Goal: Task Accomplishment & Management: Use online tool/utility

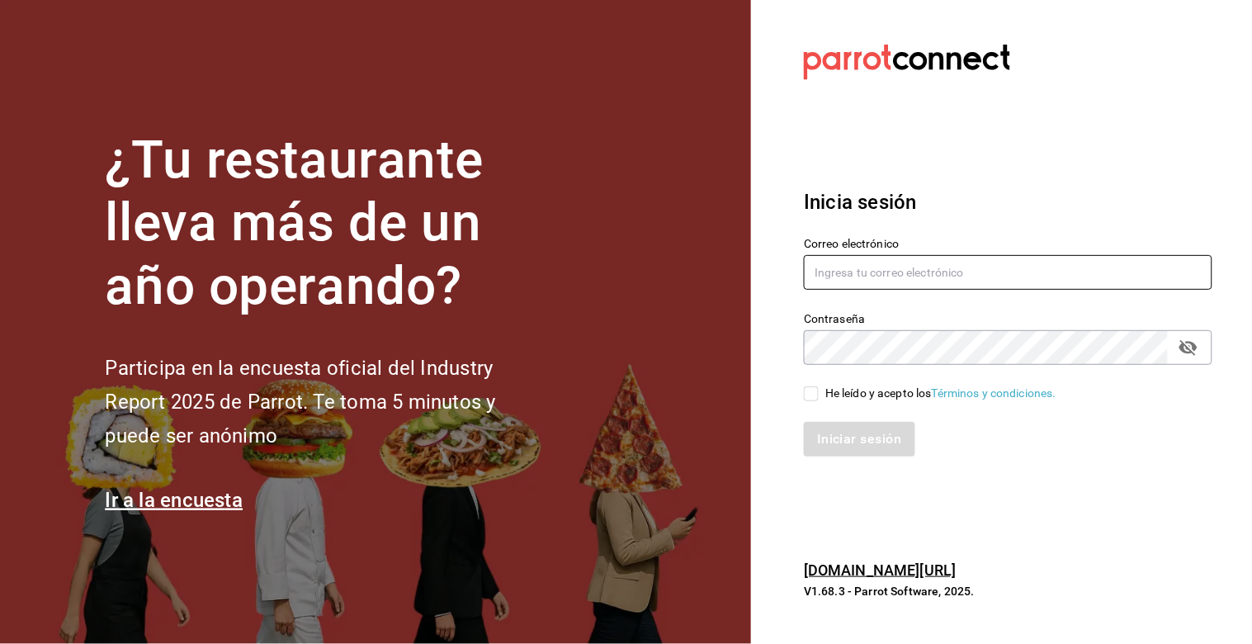
type input "[PERSON_NAME][EMAIL_ADDRESS][DOMAIN_NAME]"
click at [805, 395] on input "He leído y acepto los Términos y condiciones." at bounding box center [811, 393] width 15 height 15
checkbox input "true"
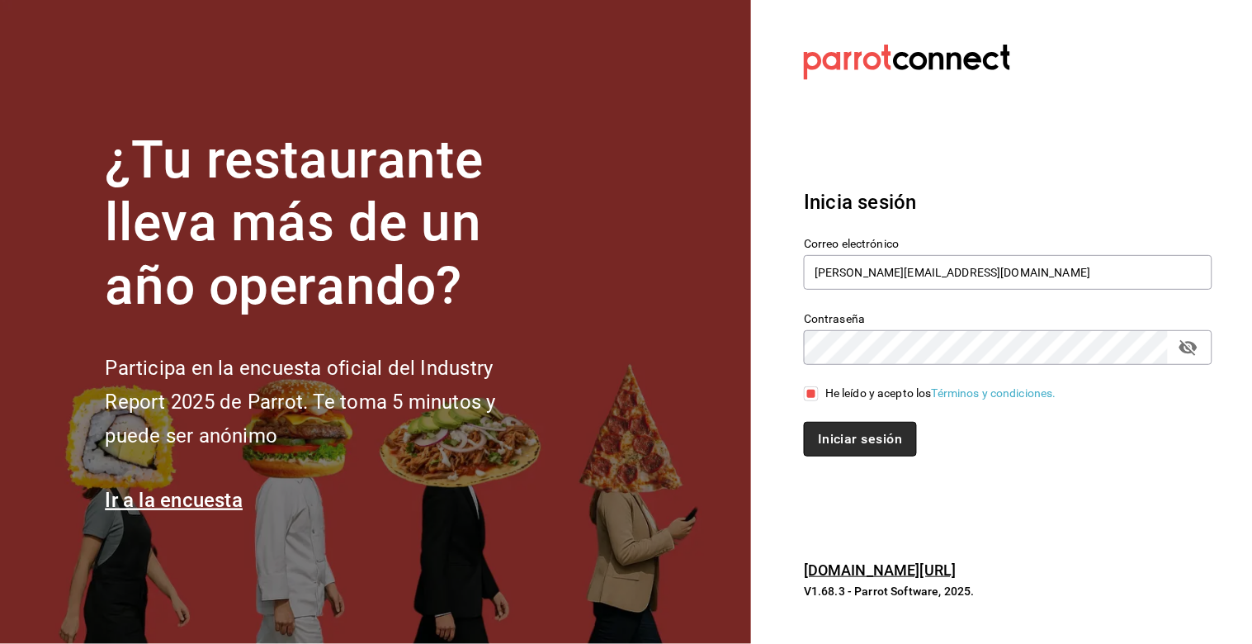
click at [858, 441] on button "Iniciar sesión" at bounding box center [860, 439] width 112 height 35
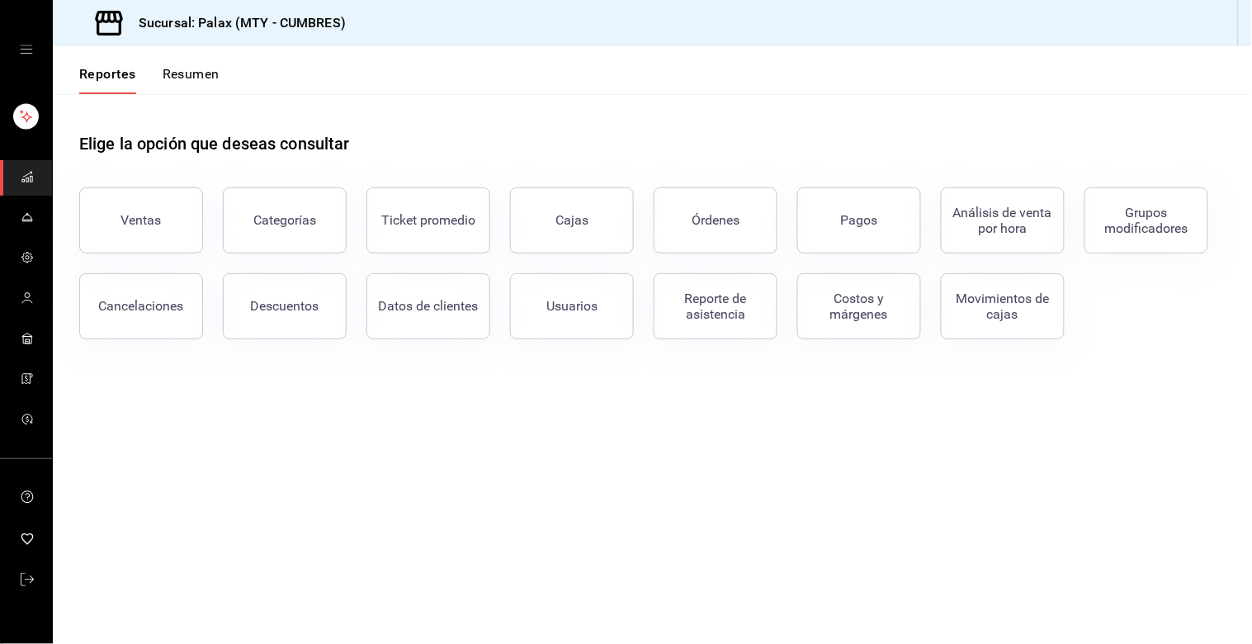
drag, startPoint x: 185, startPoint y: 208, endPoint x: 168, endPoint y: 188, distance: 25.8
click at [188, 208] on button "Ventas" at bounding box center [141, 220] width 124 height 66
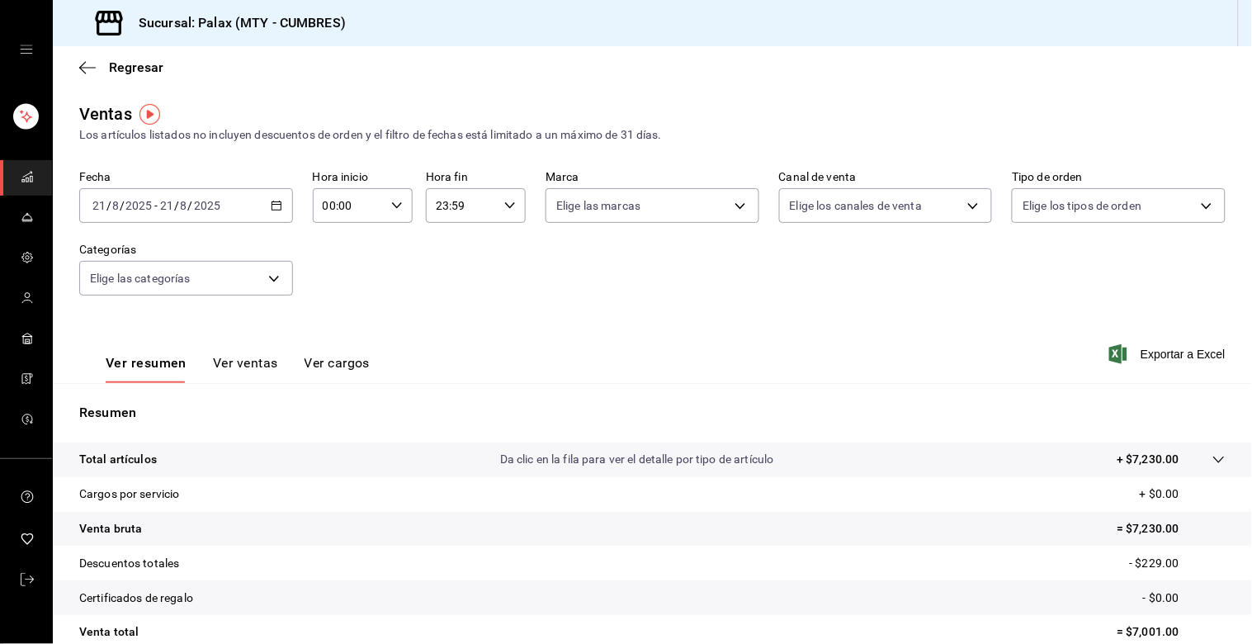
click at [274, 203] on icon "button" at bounding box center [277, 206] width 12 height 12
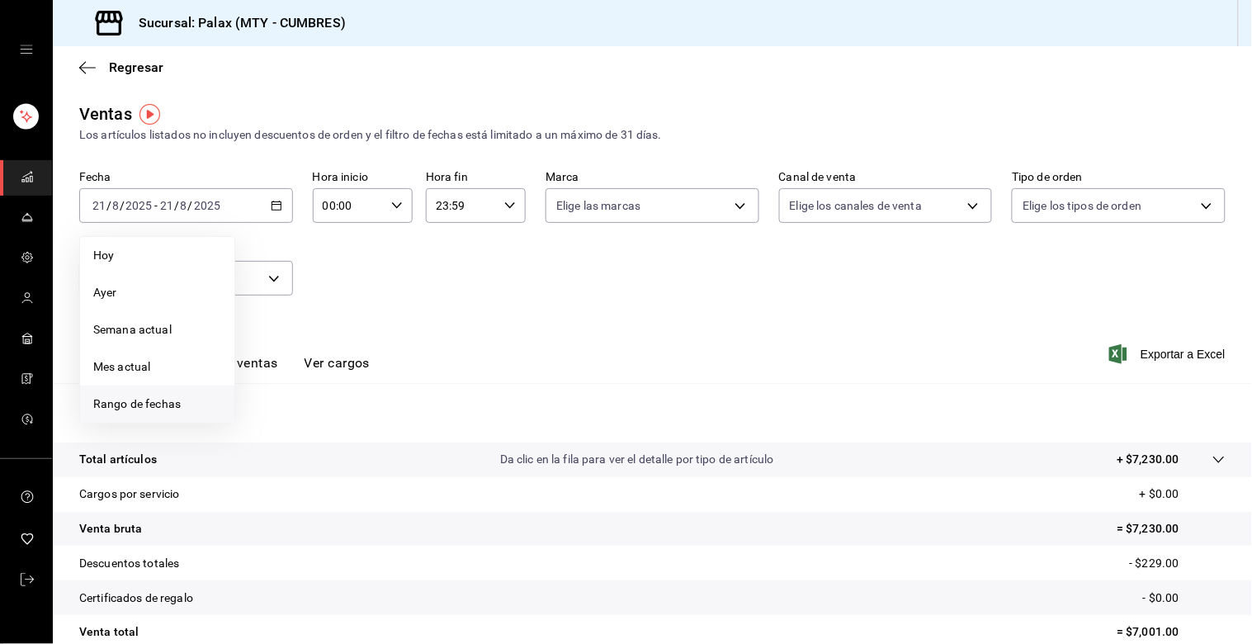
click at [129, 400] on span "Rango de fechas" at bounding box center [157, 403] width 128 height 17
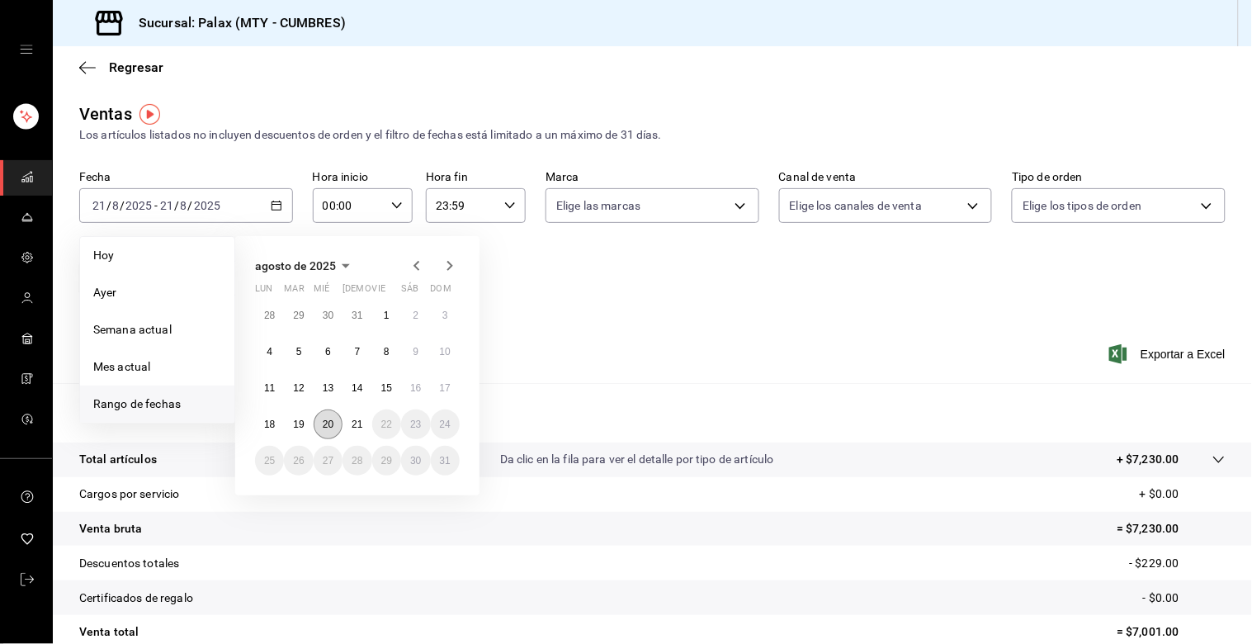
click at [327, 424] on abbr "20" at bounding box center [328, 425] width 11 height 12
click at [352, 428] on abbr "21" at bounding box center [357, 425] width 11 height 12
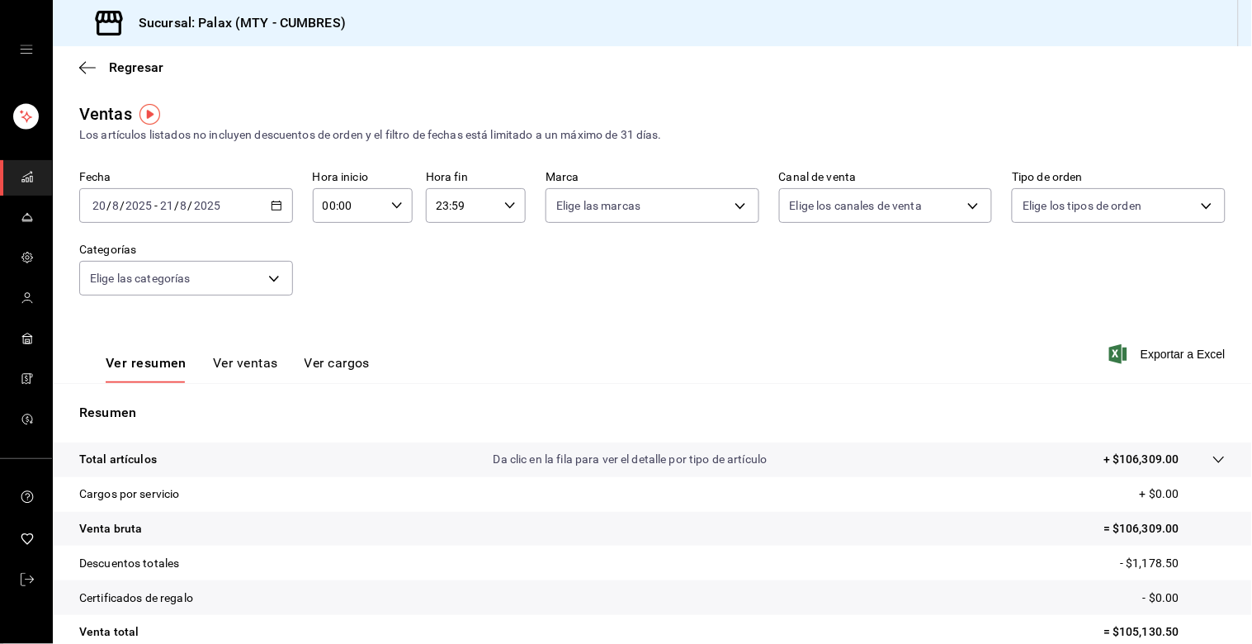
click at [391, 210] on icon "button" at bounding box center [397, 206] width 12 height 12
click at [331, 343] on span "23" at bounding box center [334, 349] width 23 height 13
type input "23:00"
click at [385, 246] on span "00" at bounding box center [383, 248] width 23 height 13
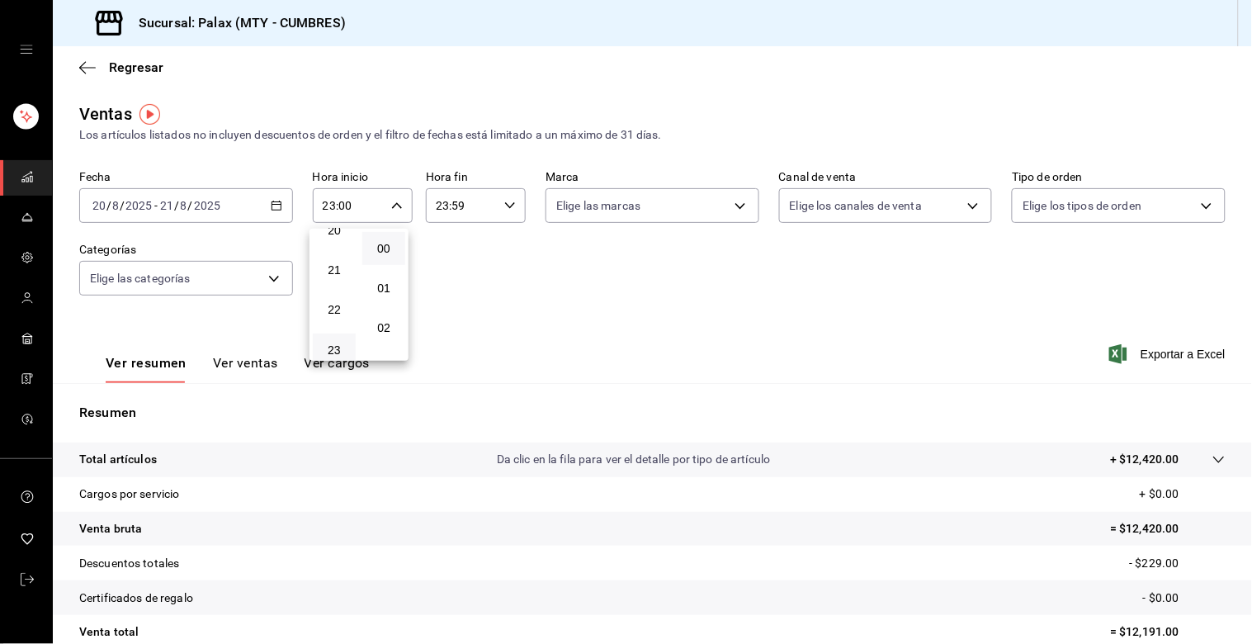
click at [436, 208] on div at bounding box center [626, 322] width 1252 height 644
click at [440, 207] on input "23:59" at bounding box center [462, 205] width 72 height 33
click at [443, 336] on span "07" at bounding box center [446, 342] width 23 height 13
click at [493, 248] on span "00" at bounding box center [496, 248] width 23 height 13
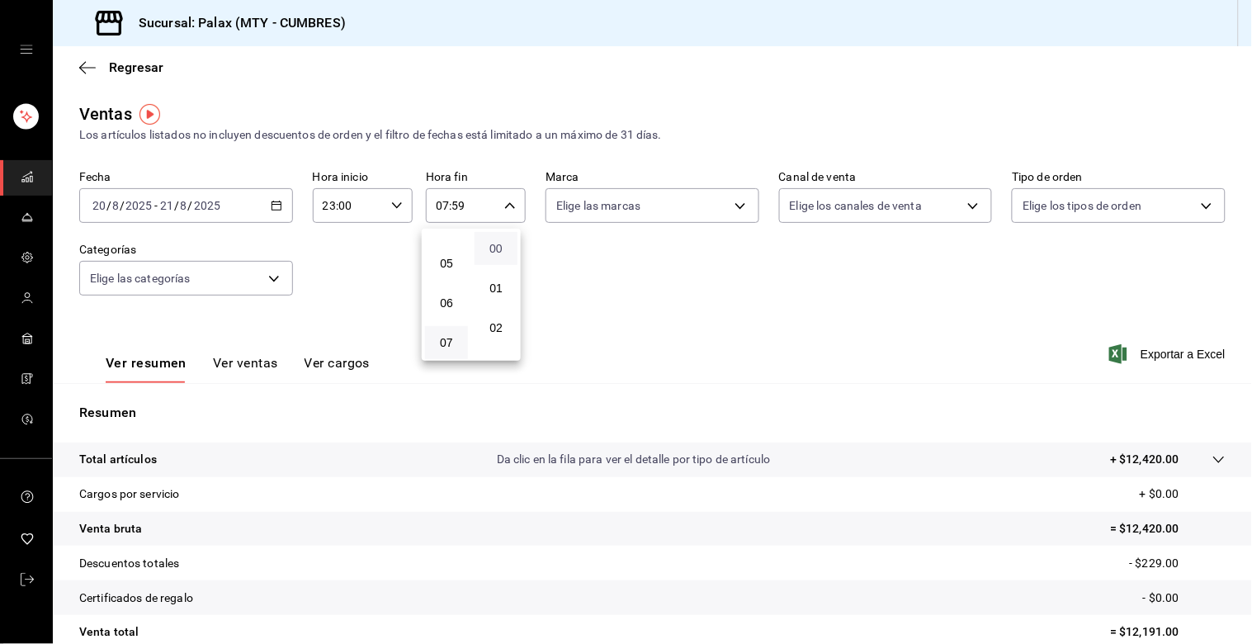
type input "07:00"
click at [338, 448] on div at bounding box center [626, 322] width 1252 height 644
click at [249, 357] on button "Ver ventas" at bounding box center [245, 369] width 65 height 28
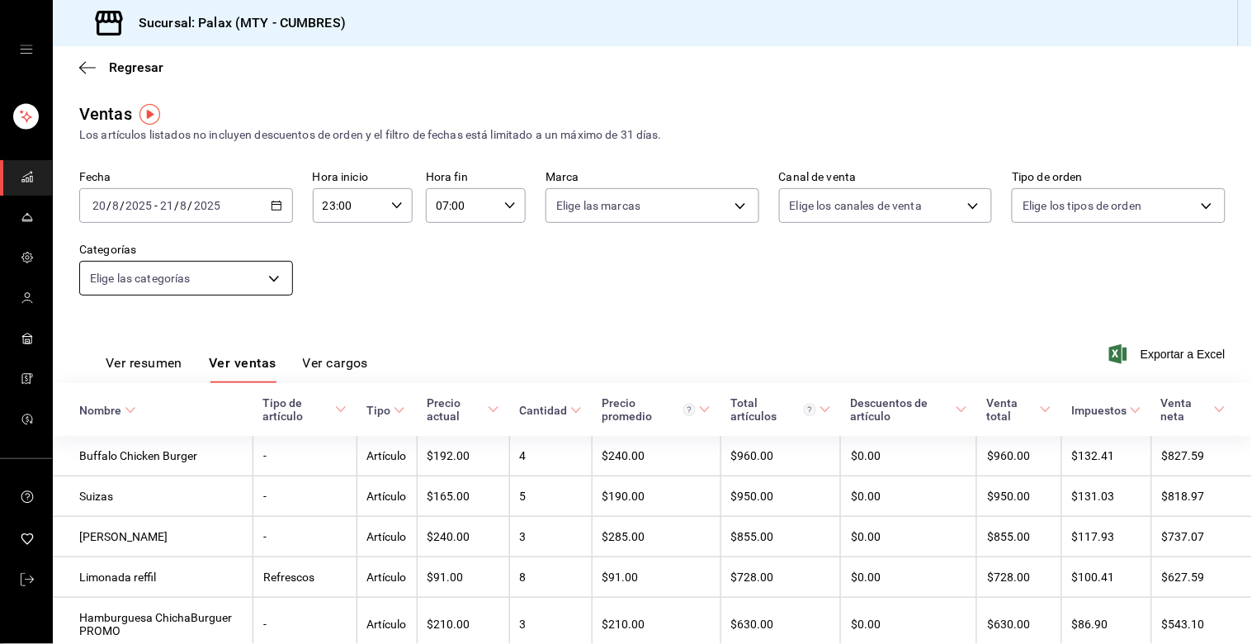
click at [267, 277] on body "Sucursal: Palax (MTY - CUMBRES) Regresar Ventas Los artículos listados no inclu…" at bounding box center [626, 322] width 1252 height 644
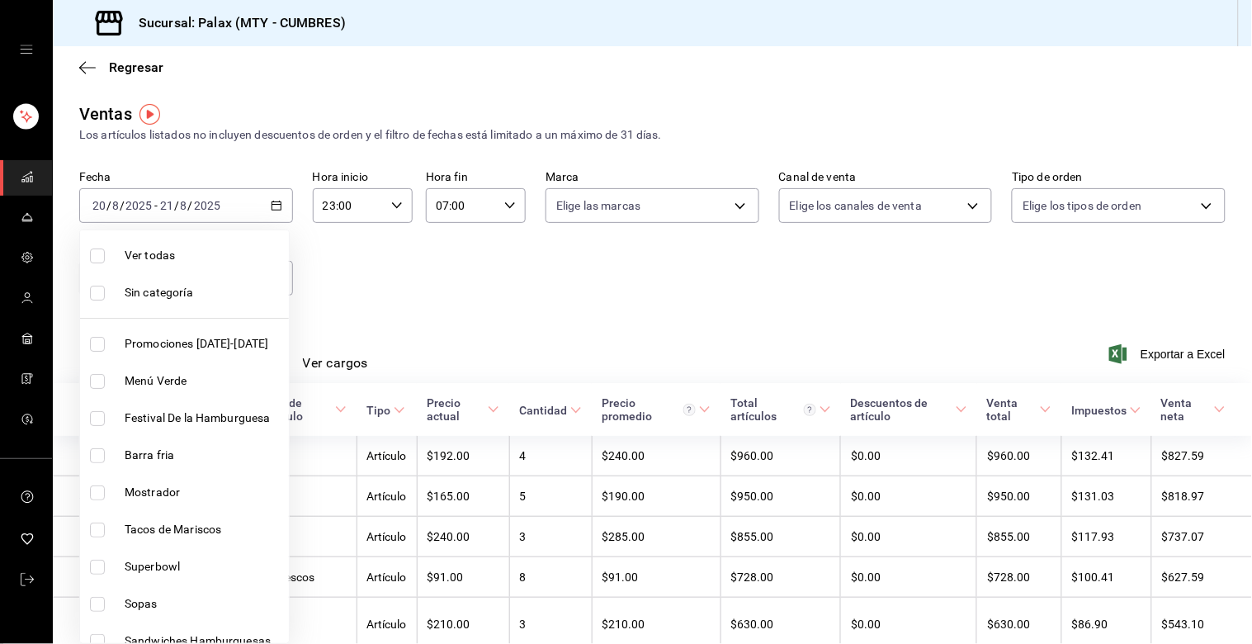
click at [102, 494] on input "checkbox" at bounding box center [97, 492] width 15 height 15
checkbox input "true"
type input "f2dae4ce-bbab-4ca5-92d1-59dc07dbf672"
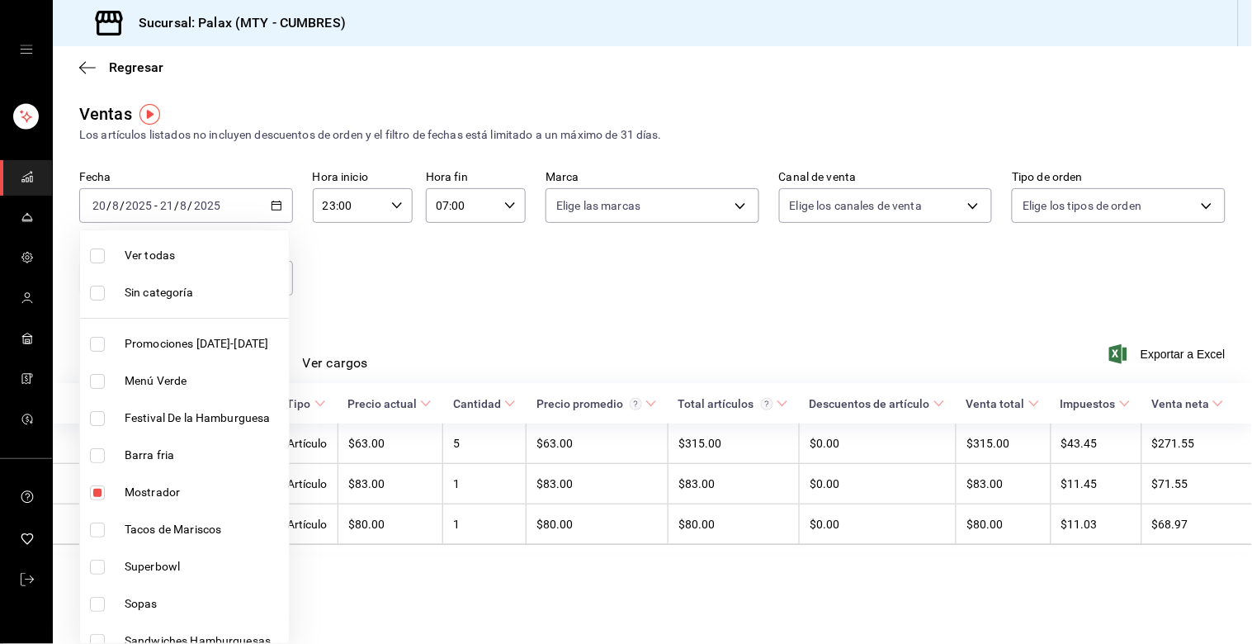
click at [670, 289] on div at bounding box center [626, 322] width 1252 height 644
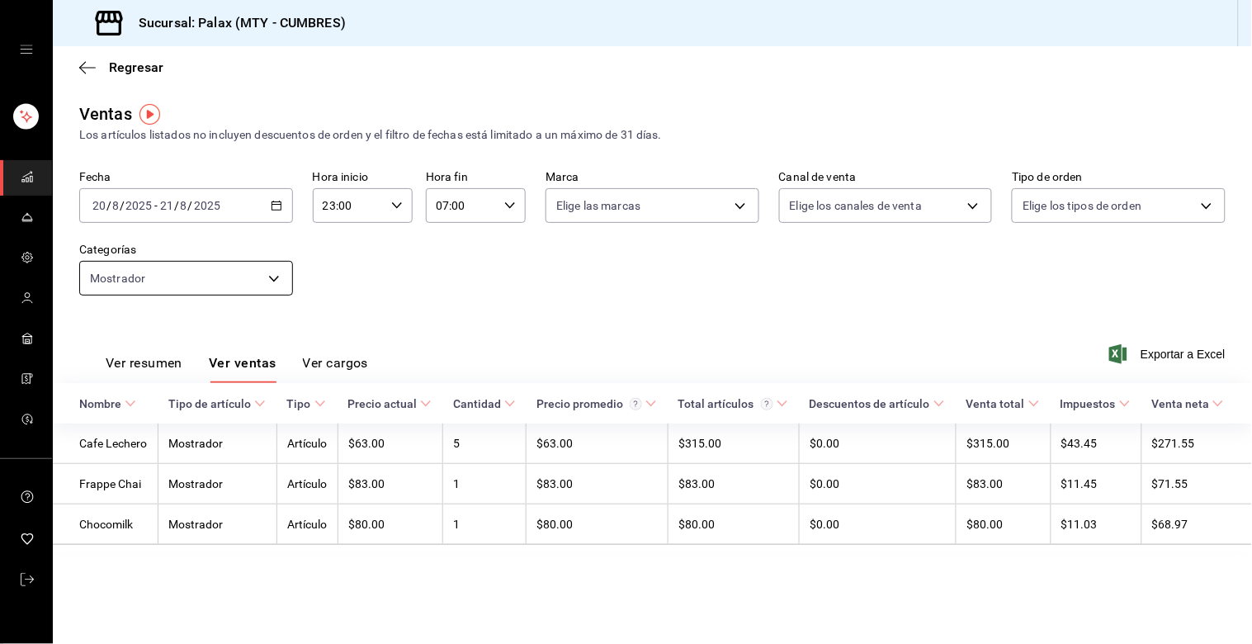
click at [262, 284] on body "Sucursal: Palax (MTY - CUMBRES) Regresar Ventas Los artículos listados no inclu…" at bounding box center [626, 322] width 1252 height 644
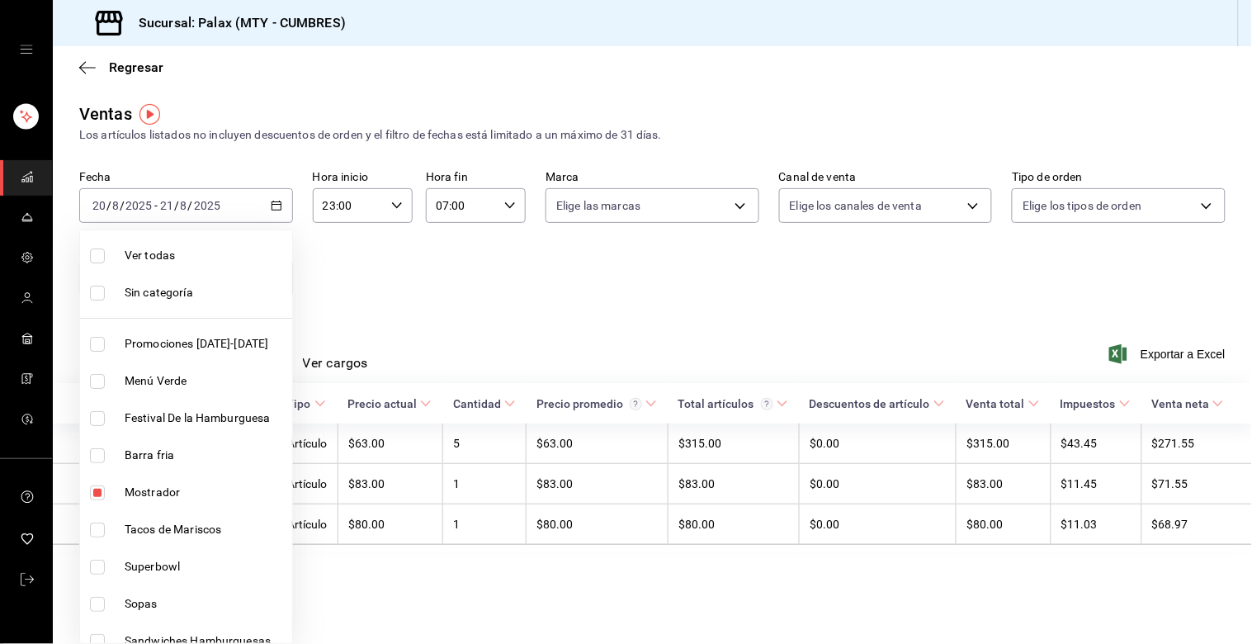
click at [102, 497] on input "checkbox" at bounding box center [97, 492] width 15 height 15
checkbox input "false"
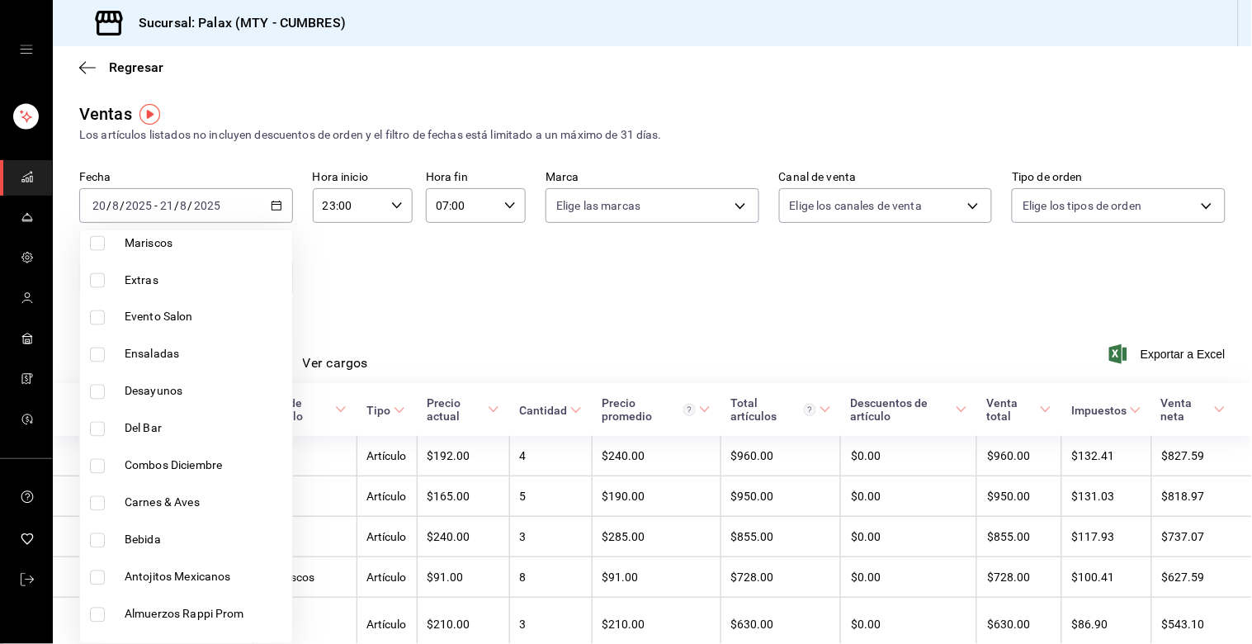
scroll to position [733, 0]
click at [99, 426] on input "checkbox" at bounding box center [97, 428] width 15 height 15
checkbox input "true"
type input "5041f980-30f3-428d-be8c-286edc227efb"
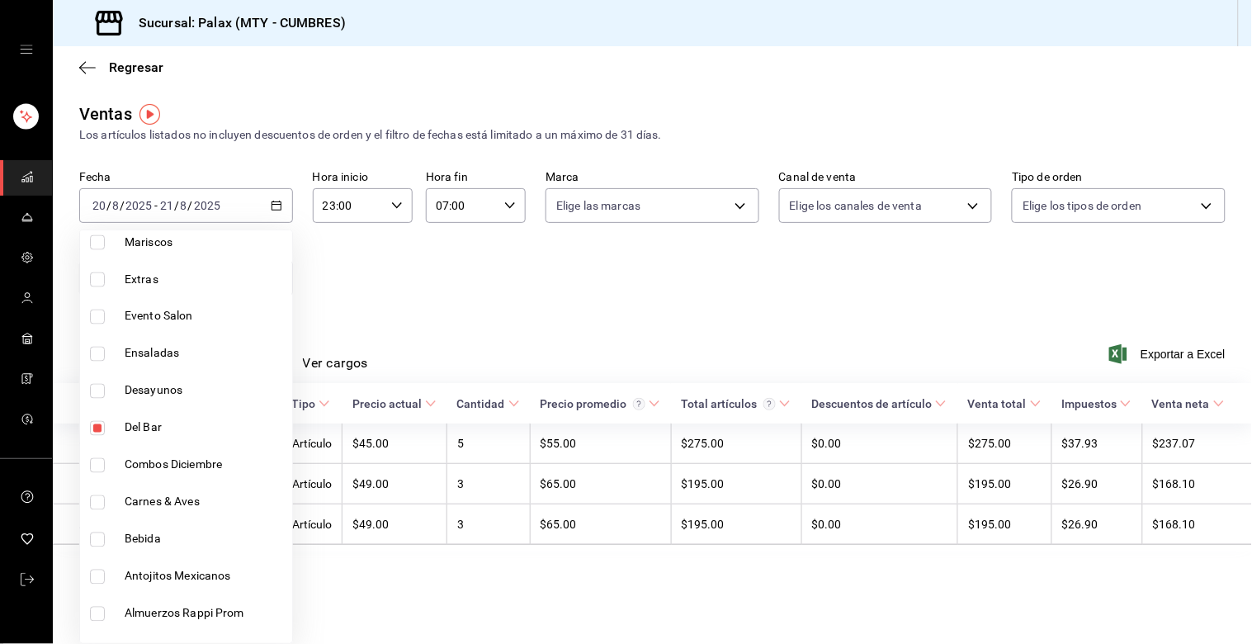
click at [444, 303] on div at bounding box center [626, 322] width 1252 height 644
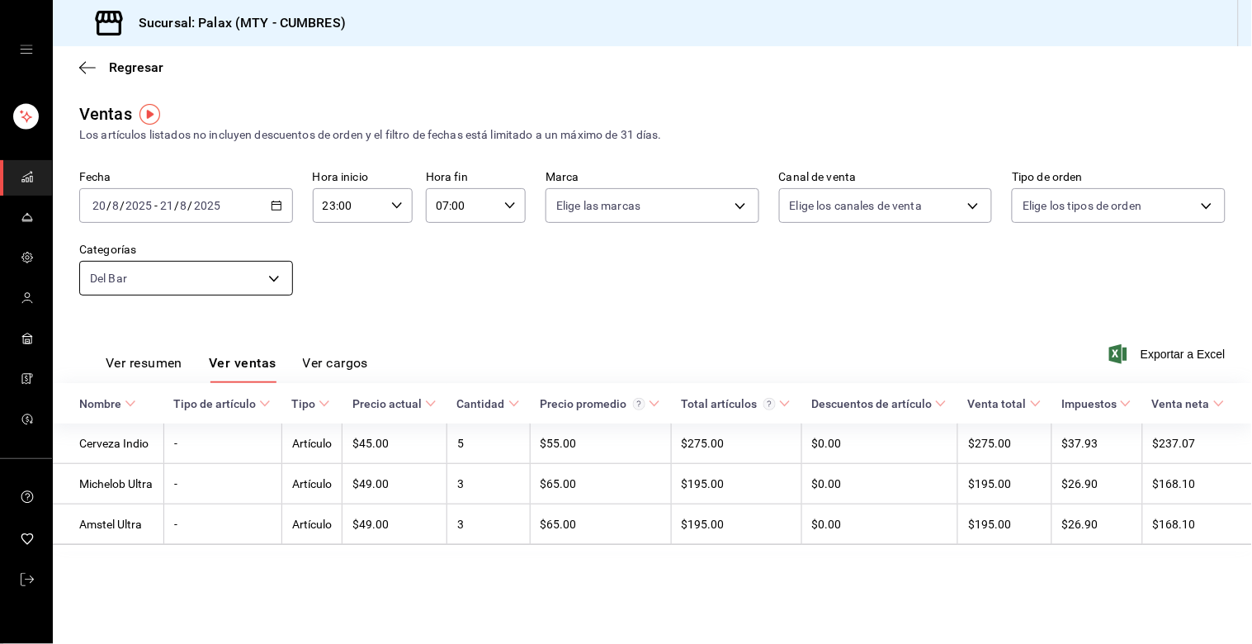
click at [250, 277] on body "Sucursal: Palax (MTY - CUMBRES) Regresar Ventas Los artículos listados no inclu…" at bounding box center [626, 322] width 1252 height 644
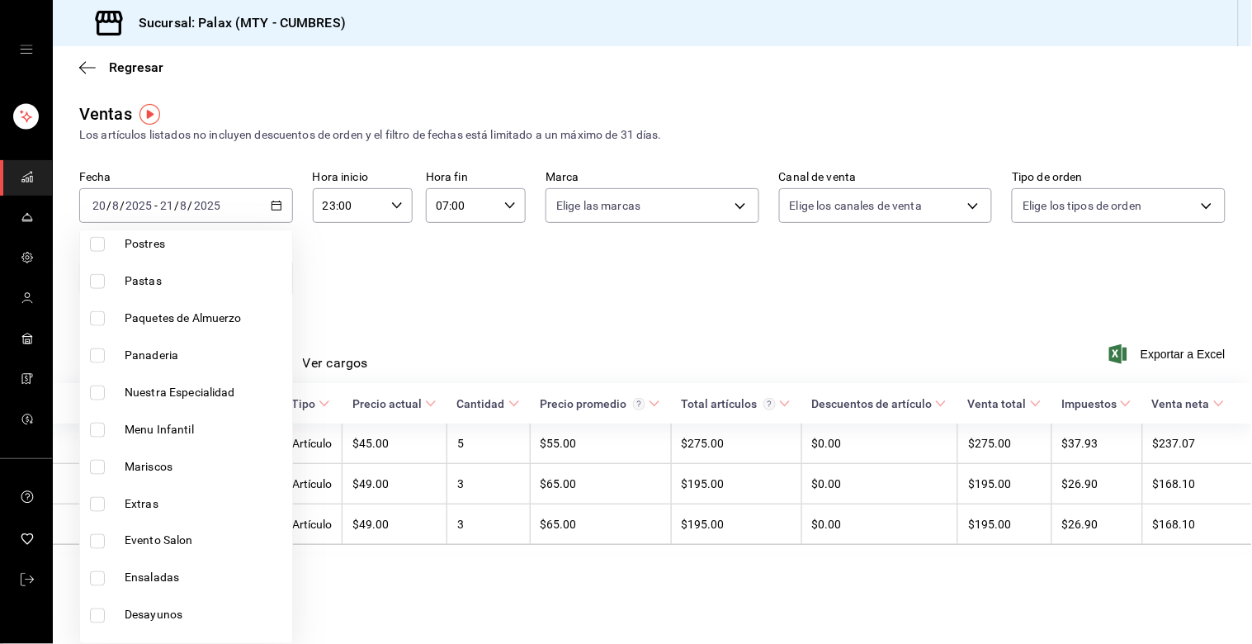
scroll to position [641, 0]
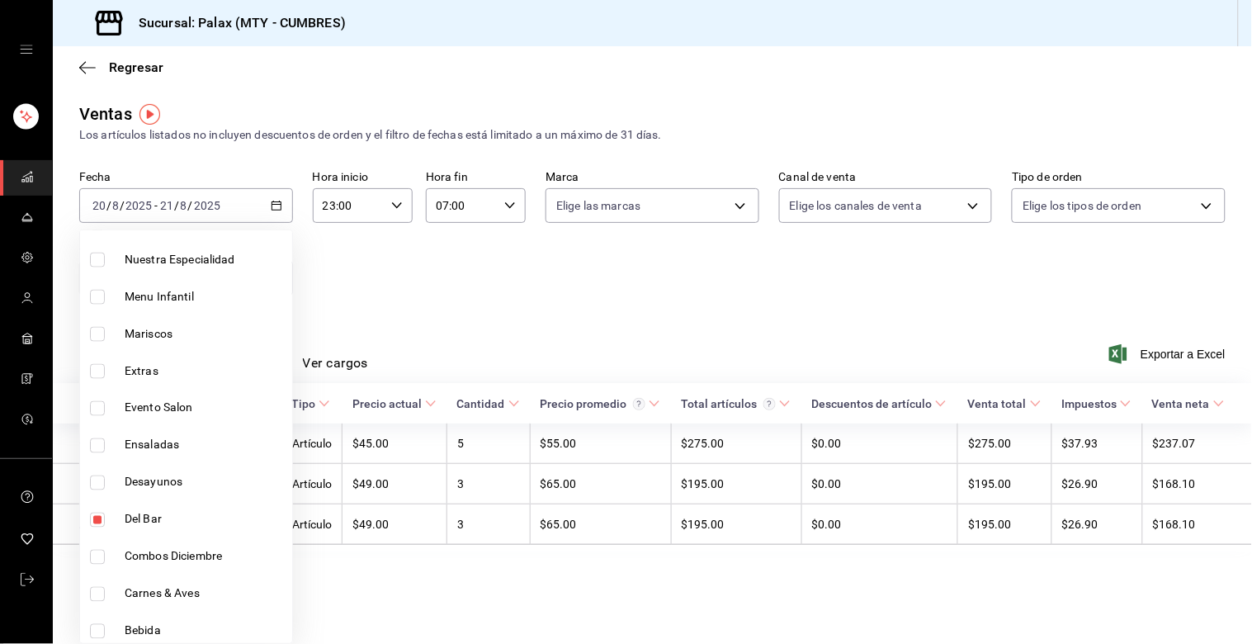
click at [93, 518] on input "checkbox" at bounding box center [97, 520] width 15 height 15
checkbox input "false"
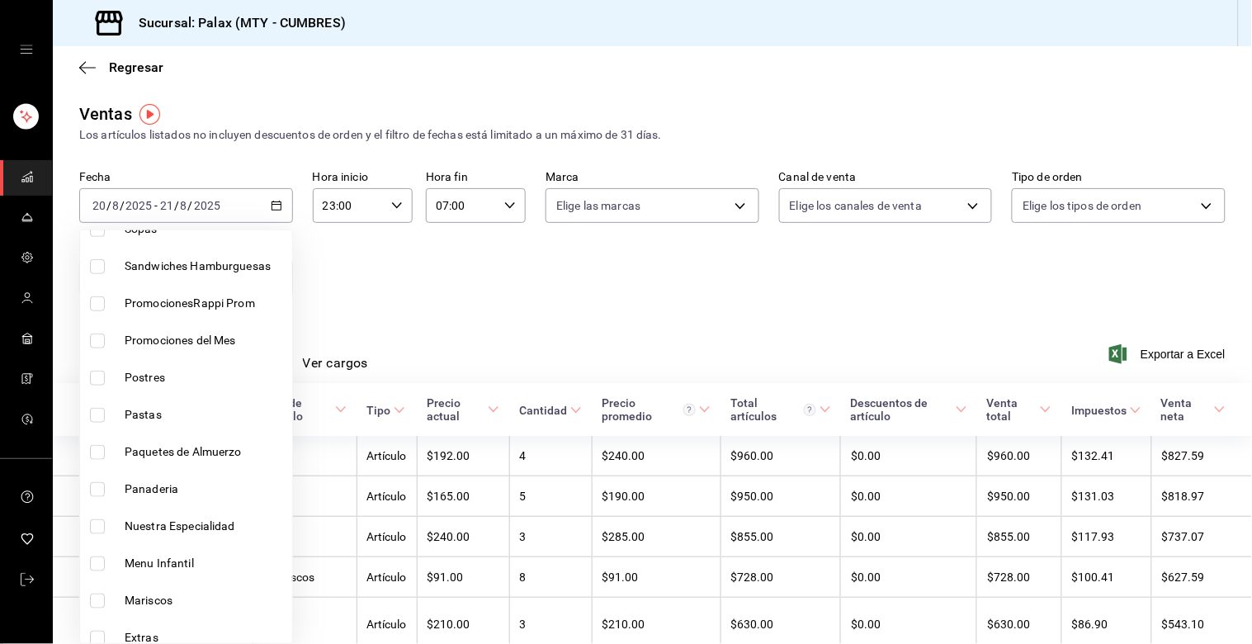
scroll to position [367, 0]
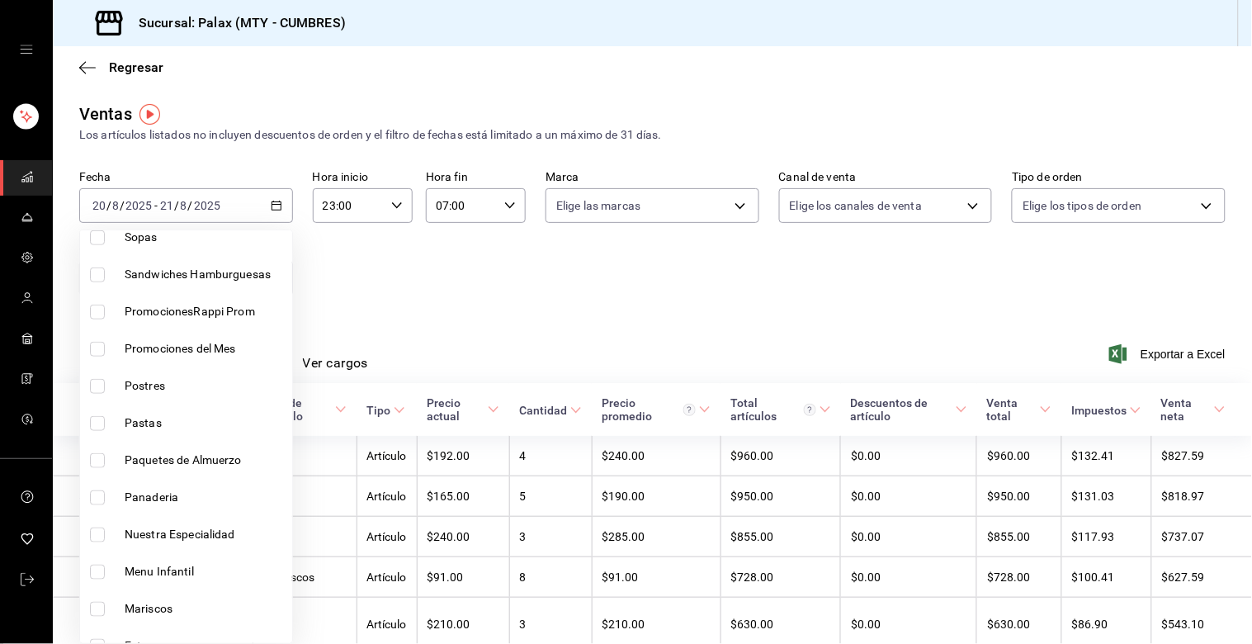
click at [97, 495] on input "checkbox" at bounding box center [97, 497] width 15 height 15
checkbox input "true"
type input "c1857e69-1263-4738-8070-fa69687f0395"
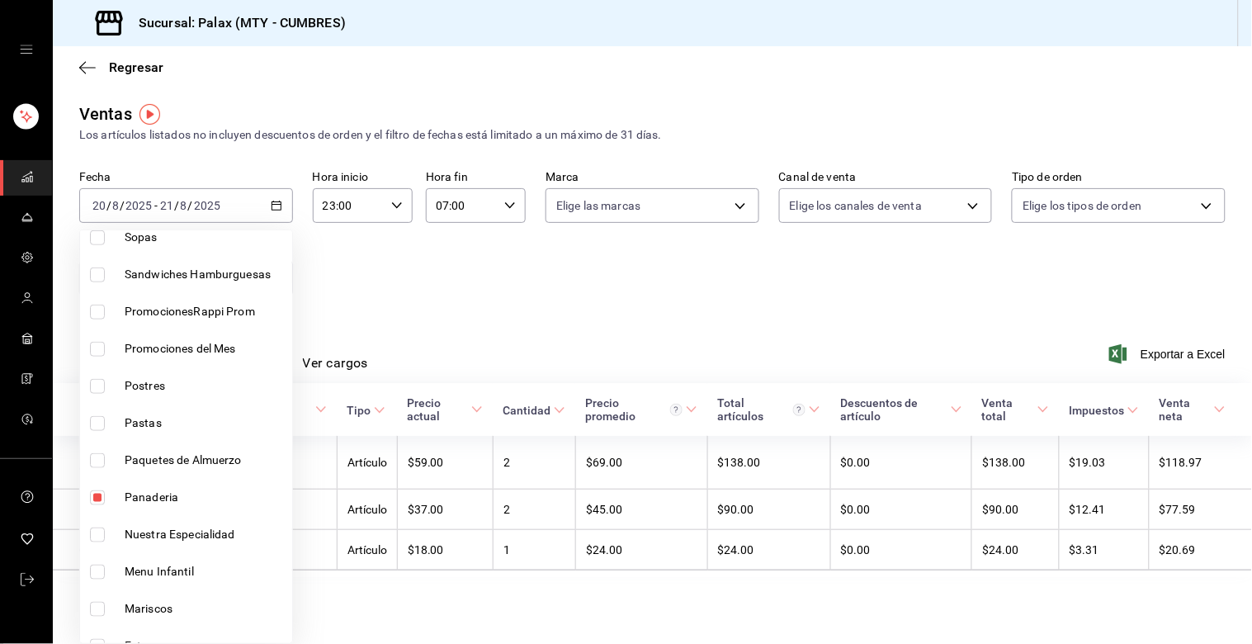
click at [485, 286] on div at bounding box center [626, 322] width 1252 height 644
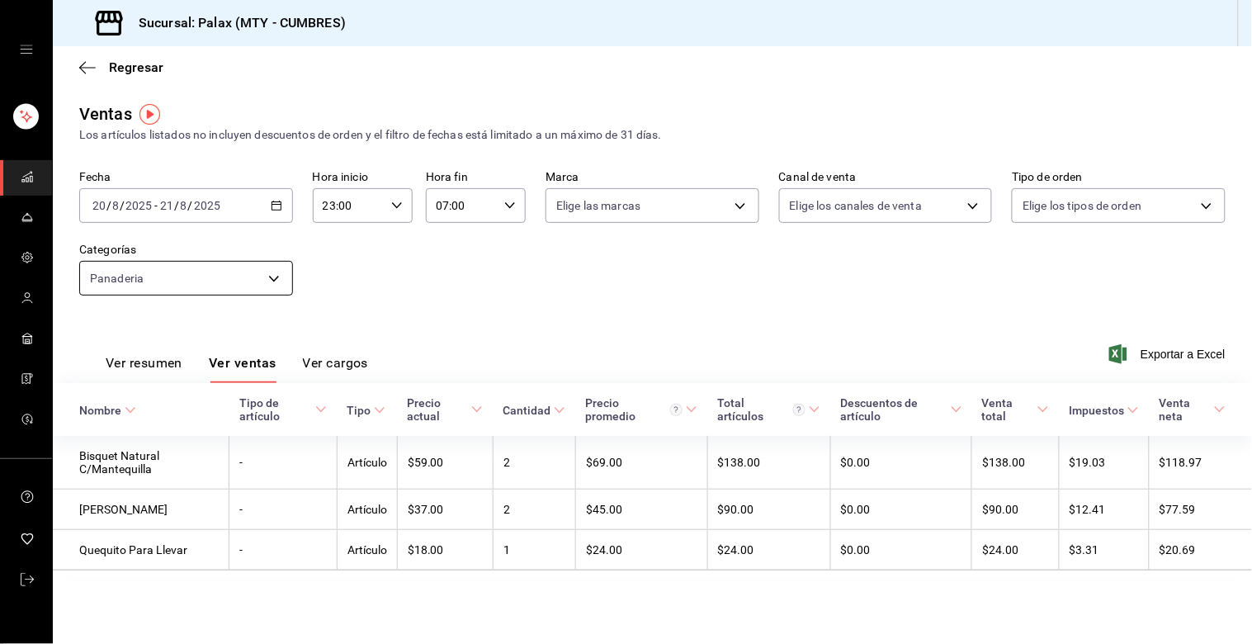
click at [261, 277] on body "Sucursal: Palax (MTY - CUMBRES) Regresar Ventas Los artículos listados no inclu…" at bounding box center [626, 322] width 1252 height 644
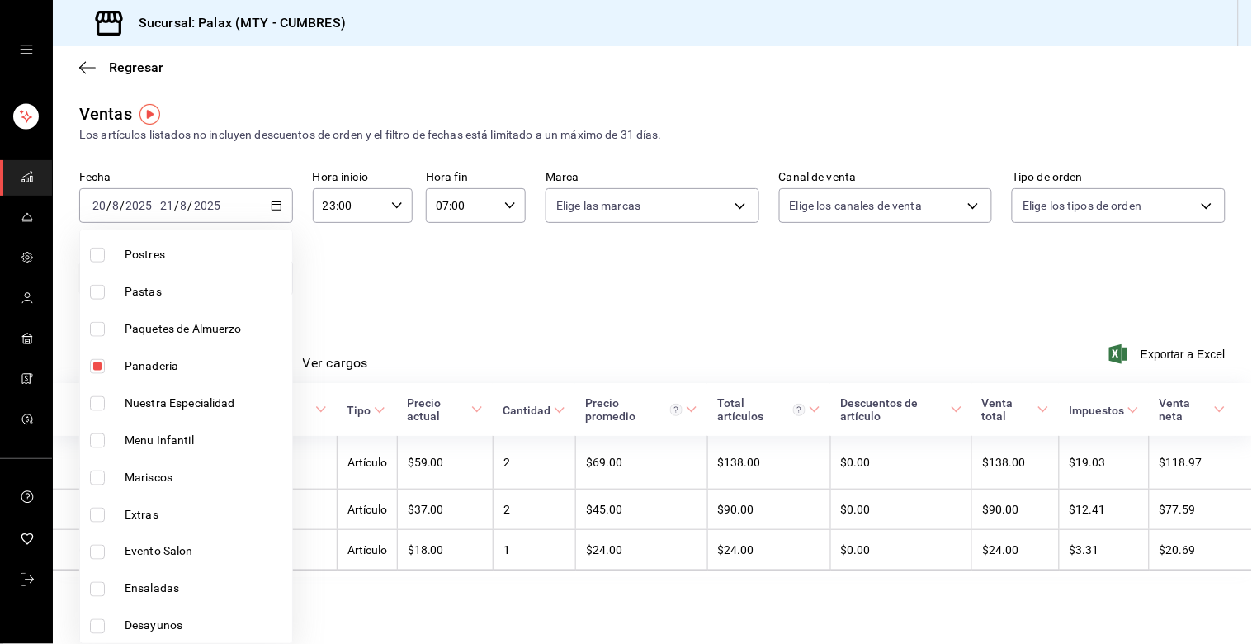
scroll to position [550, 0]
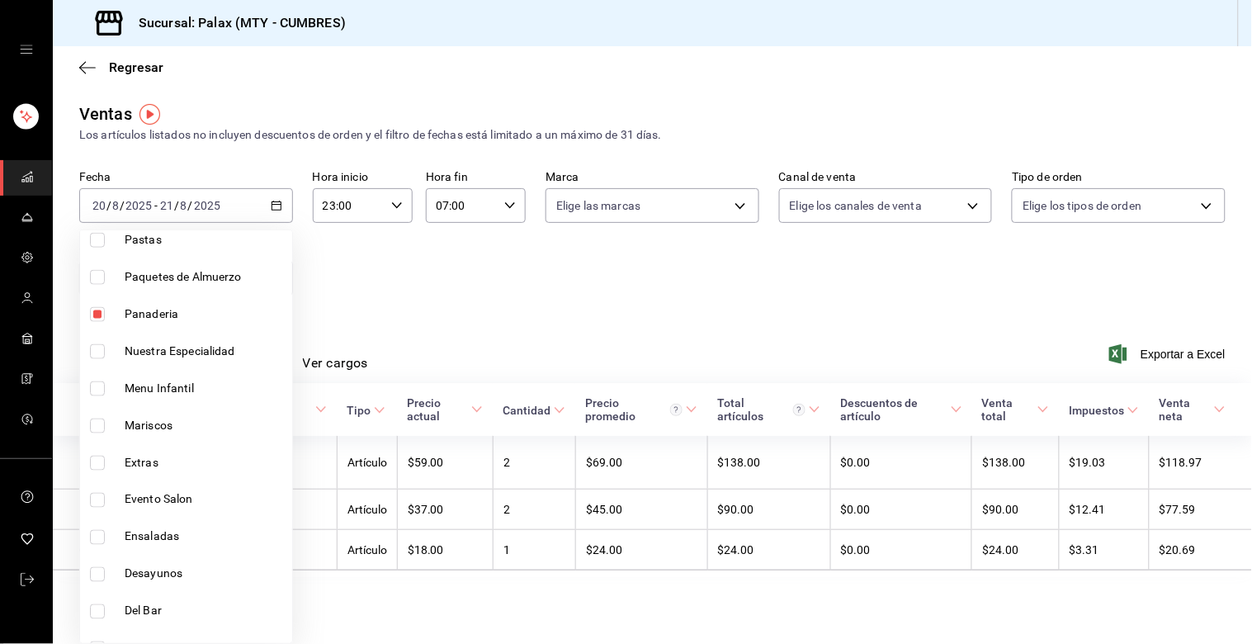
click at [100, 310] on input "checkbox" at bounding box center [97, 314] width 15 height 15
checkbox input "false"
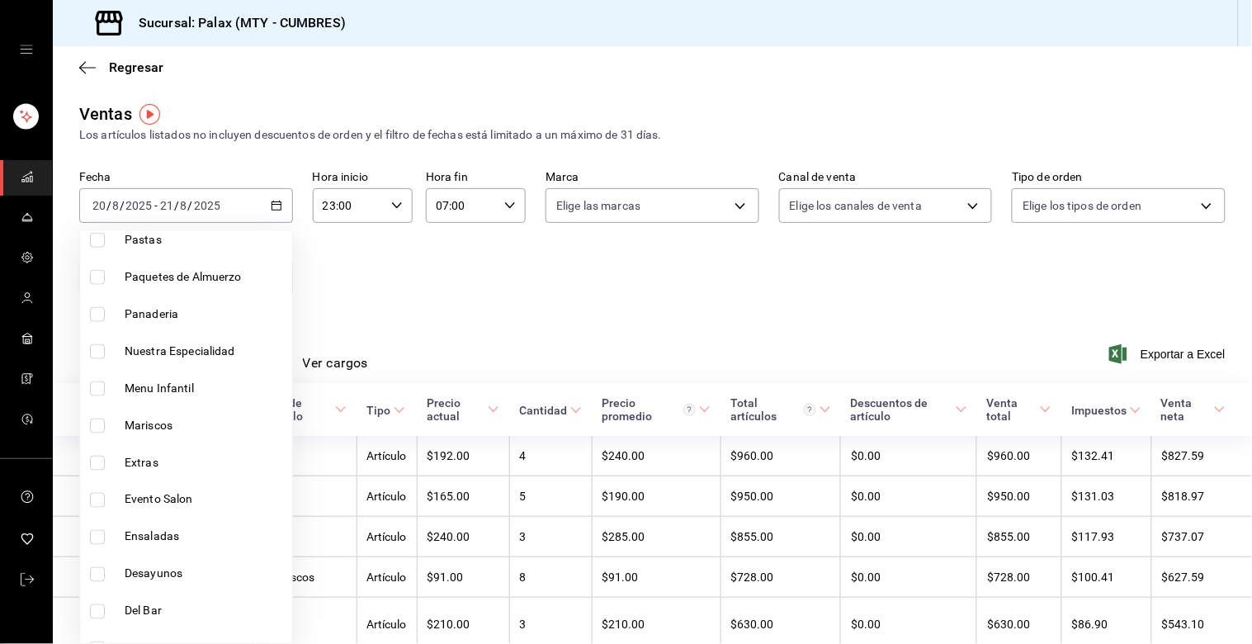
scroll to position [458, 0]
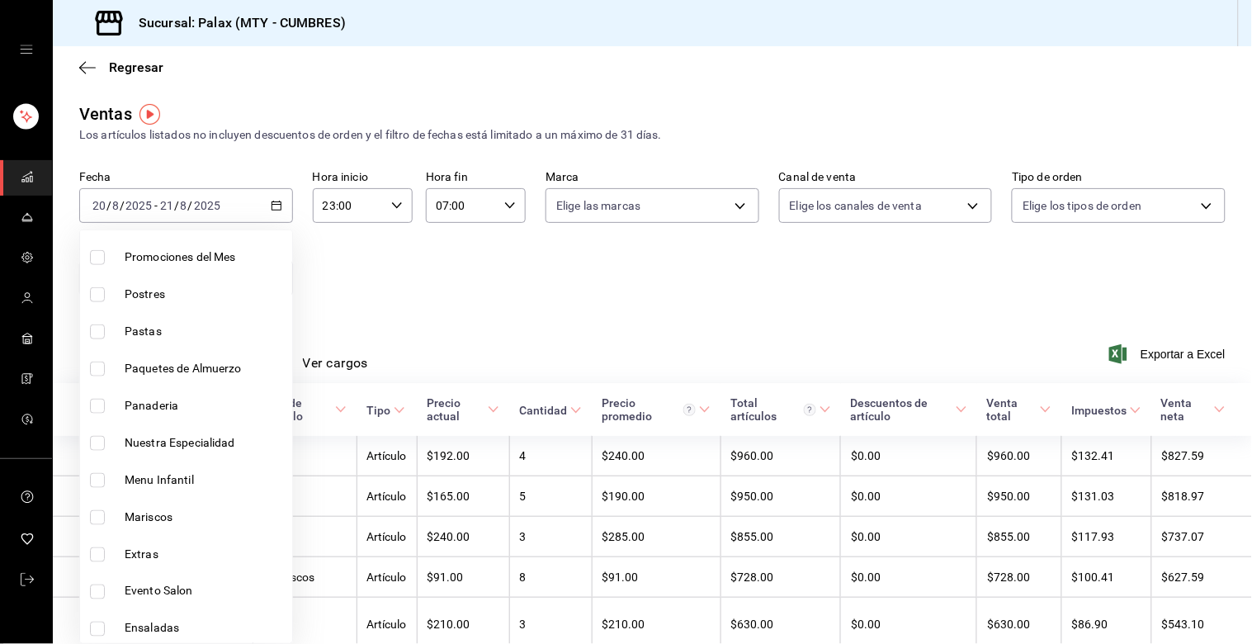
click at [100, 294] on input "checkbox" at bounding box center [97, 294] width 15 height 15
checkbox input "true"
type input "6970ed2c-64d9-4fee-a1ac-8fe23c7e63ab"
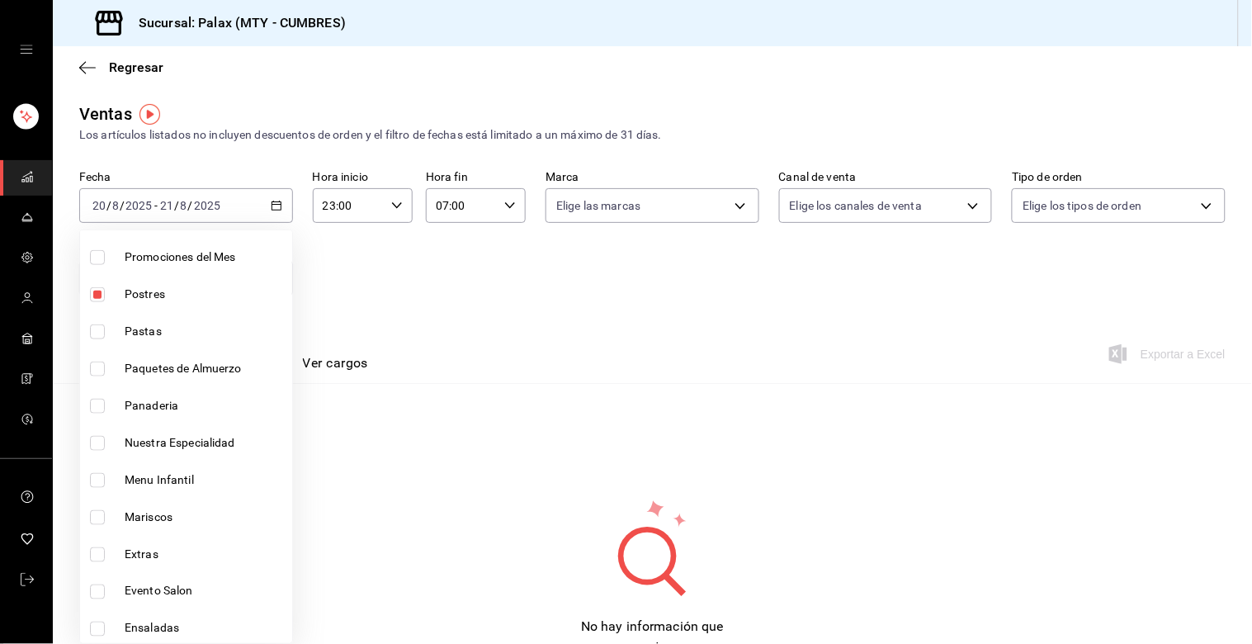
click at [400, 261] on div at bounding box center [626, 322] width 1252 height 644
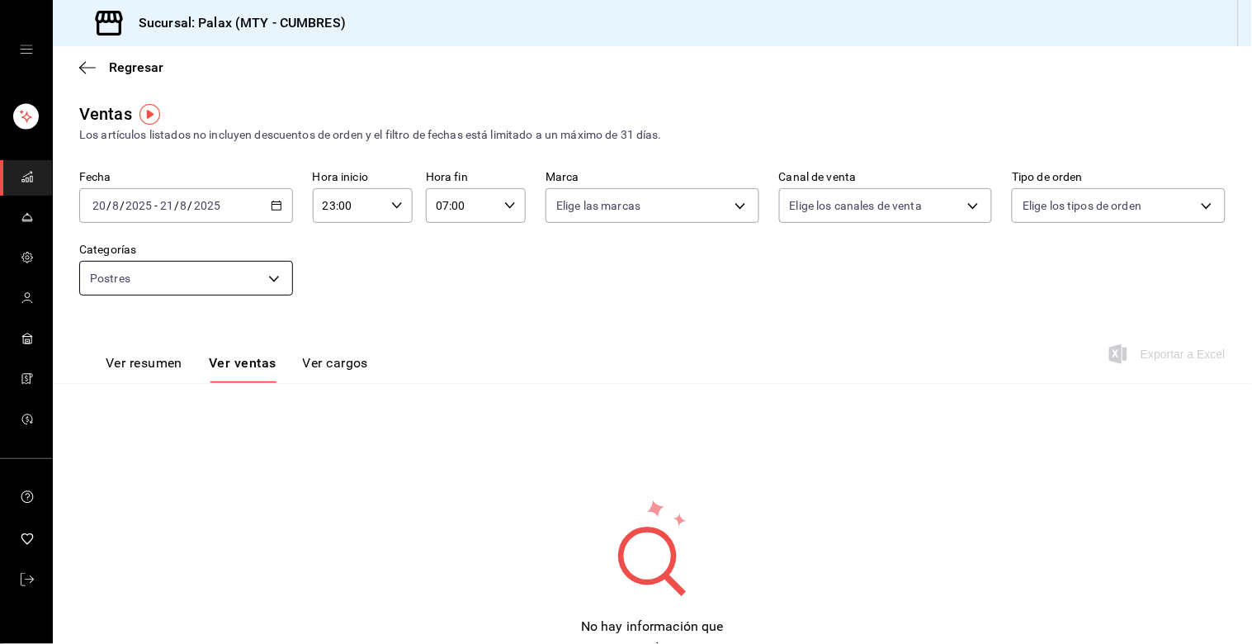
click at [274, 283] on body "Sucursal: Palax (MTY - CUMBRES) Regresar Ventas Los artículos listados no inclu…" at bounding box center [626, 322] width 1252 height 644
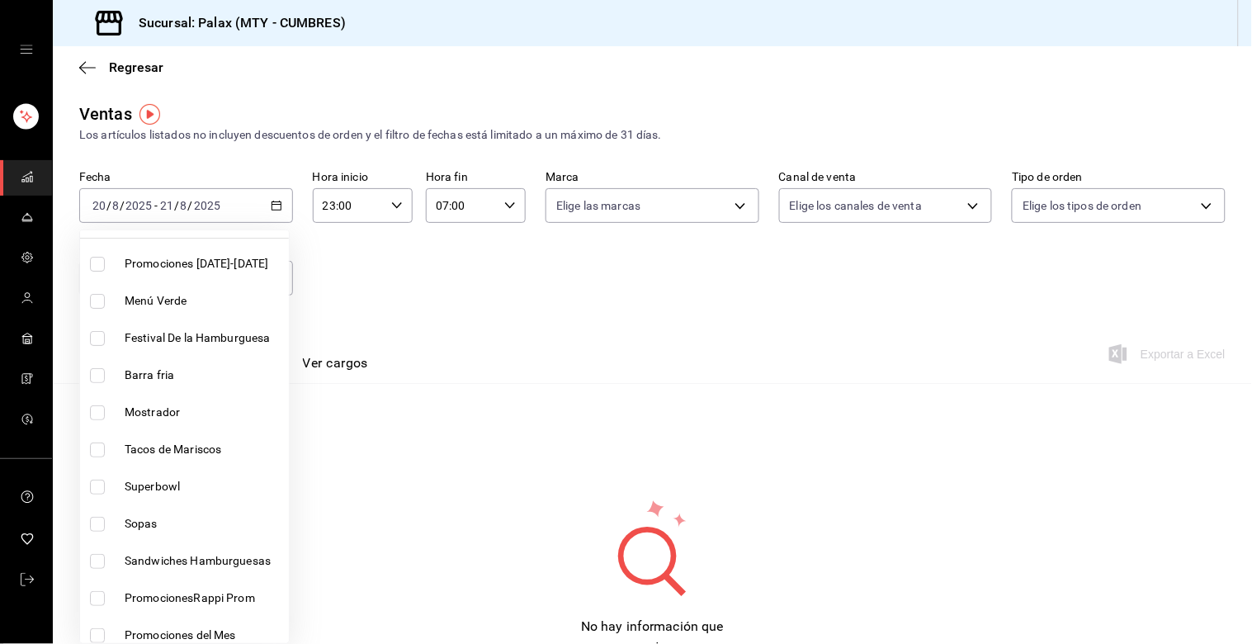
scroll to position [183, 0]
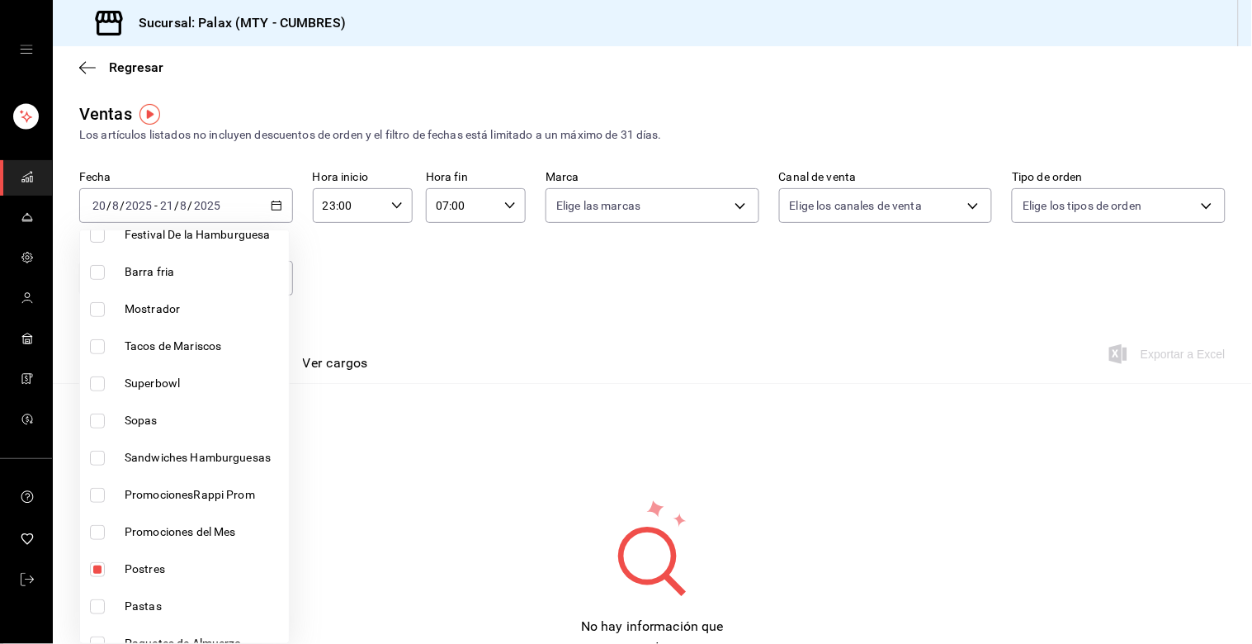
drag, startPoint x: 484, startPoint y: 278, endPoint x: 440, endPoint y: 309, distance: 53.4
click at [479, 287] on div at bounding box center [626, 322] width 1252 height 644
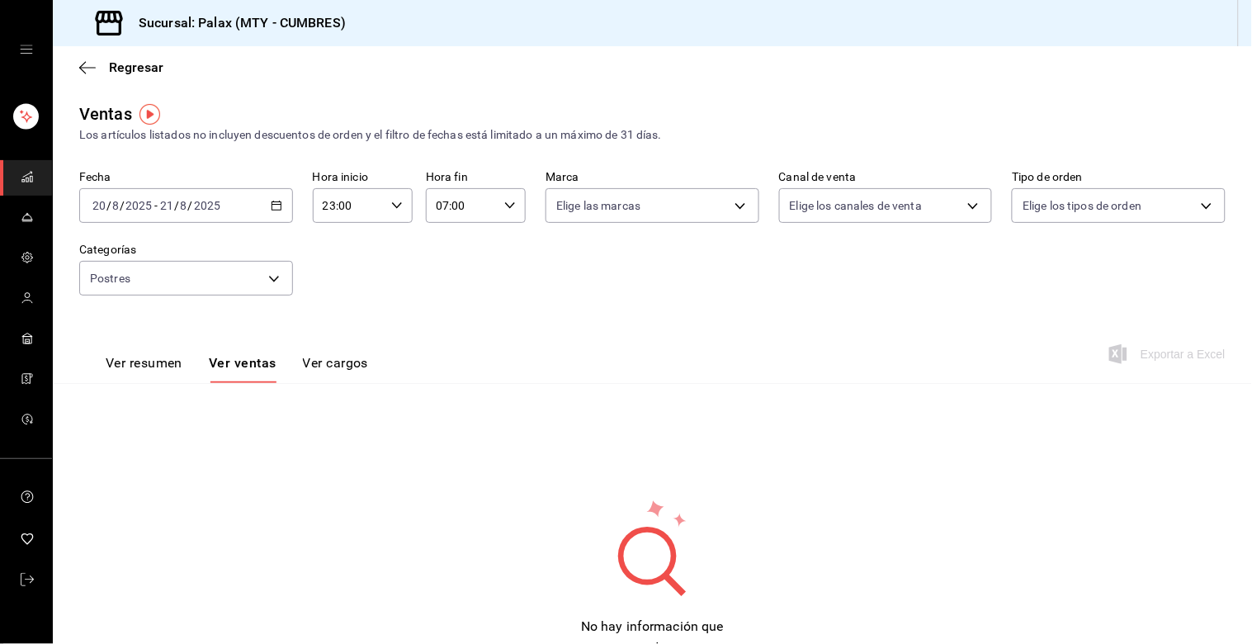
click at [239, 361] on button "Ver ventas" at bounding box center [243, 369] width 68 height 28
